Goal: Transaction & Acquisition: Subscribe to service/newsletter

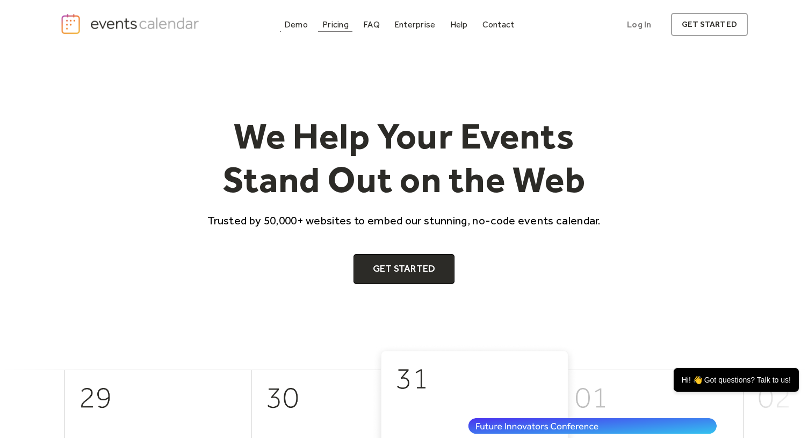
click at [325, 22] on div "Pricing" at bounding box center [335, 24] width 26 height 6
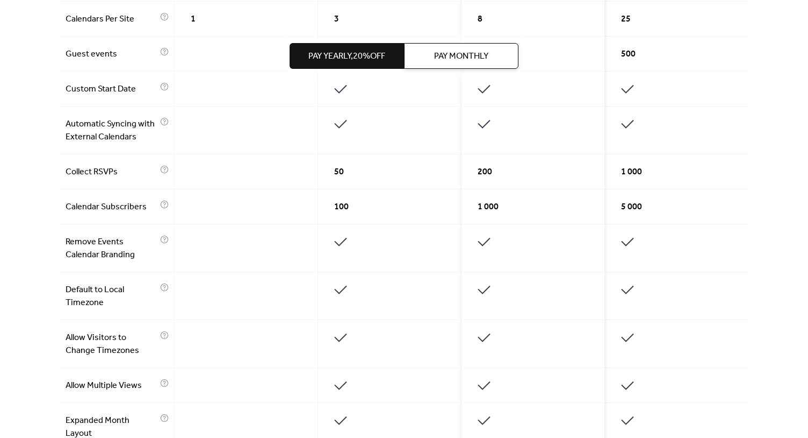
scroll to position [486, 0]
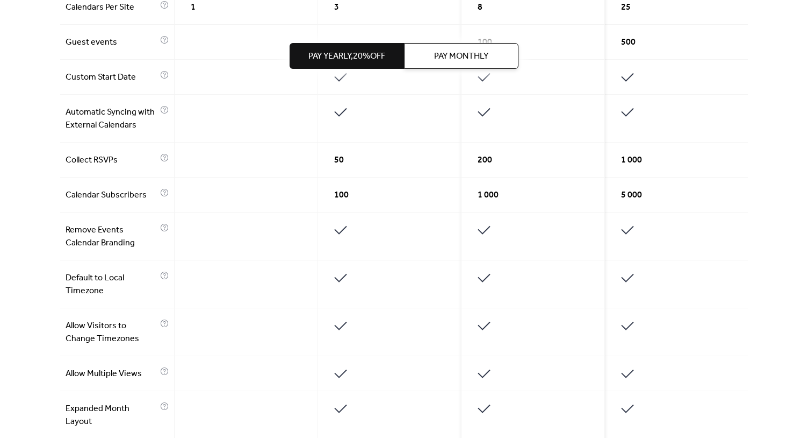
click at [118, 246] on span "Remove Events Calendar Branding" at bounding box center [112, 237] width 92 height 26
click at [106, 275] on span "Default to Local Timezone" at bounding box center [112, 284] width 92 height 26
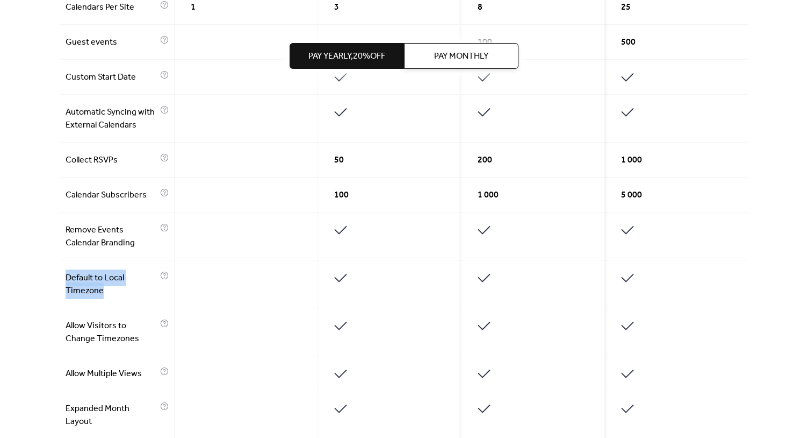
click at [106, 275] on span "Default to Local Timezone" at bounding box center [112, 284] width 92 height 26
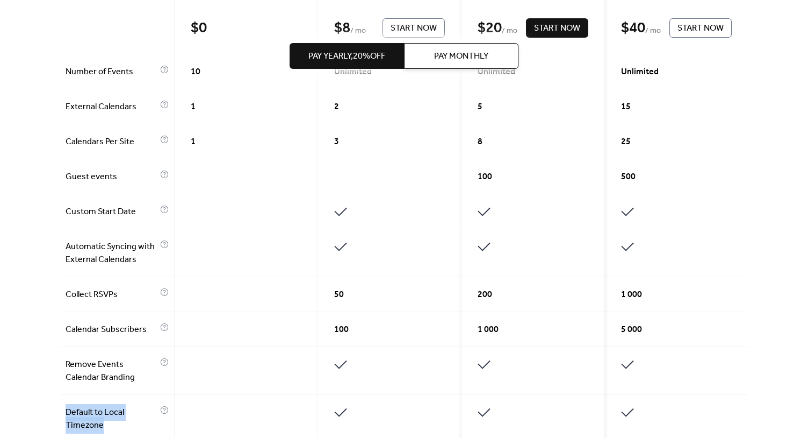
scroll to position [713, 0]
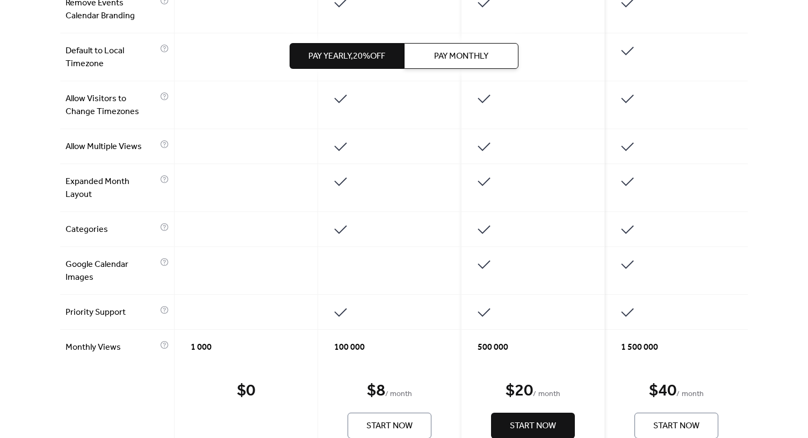
click at [87, 144] on span "Allow Multiple Views" at bounding box center [112, 146] width 92 height 13
click at [94, 107] on span "Allow Visitors to Change Timezones" at bounding box center [112, 105] width 92 height 26
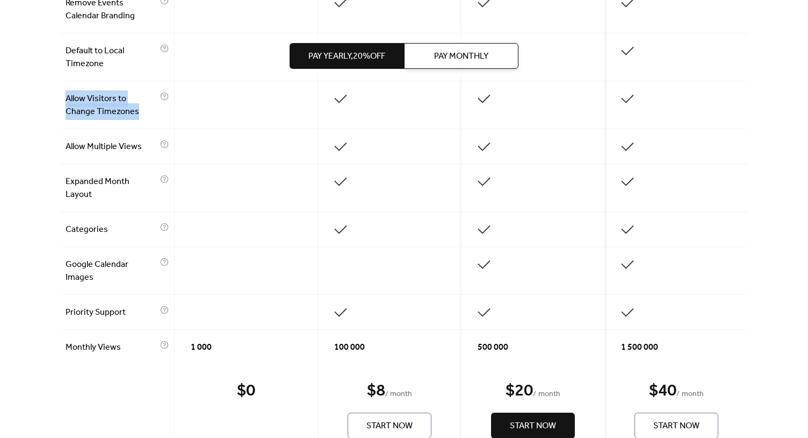
click at [94, 107] on span "Allow Visitors to Change Timezones" at bounding box center [112, 105] width 92 height 26
click at [86, 186] on span "Expanded Month Layout" at bounding box center [112, 188] width 92 height 26
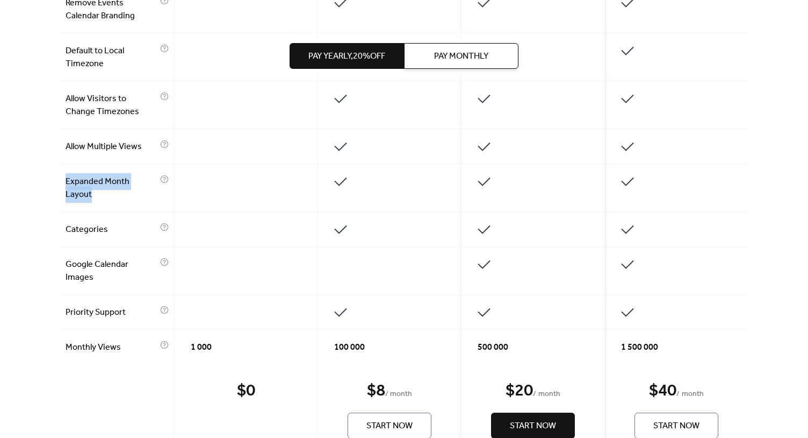
click at [86, 186] on span "Expanded Month Layout" at bounding box center [112, 188] width 92 height 26
click at [118, 182] on span "Expanded Month Layout" at bounding box center [112, 188] width 92 height 26
click at [90, 226] on span "Categories" at bounding box center [112, 229] width 92 height 13
